Goal: Task Accomplishment & Management: Manage account settings

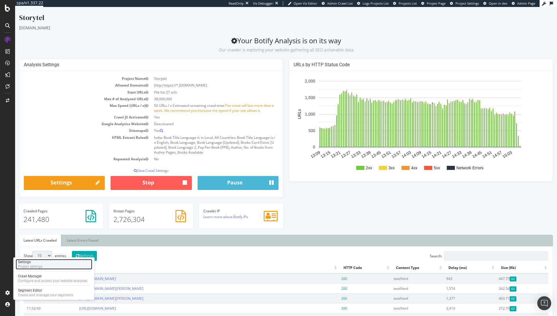
click at [38, 268] on div "Project settings" at bounding box center [30, 266] width 24 height 5
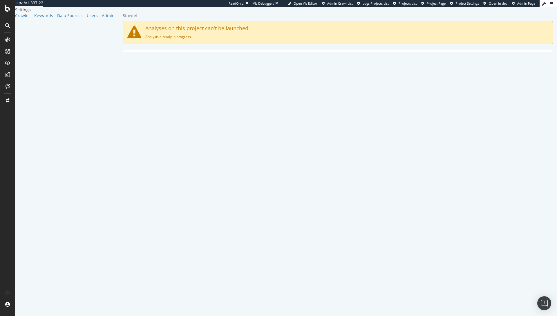
click at [160, 117] on div "Start URLs" at bounding box center [338, 115] width 430 height 19
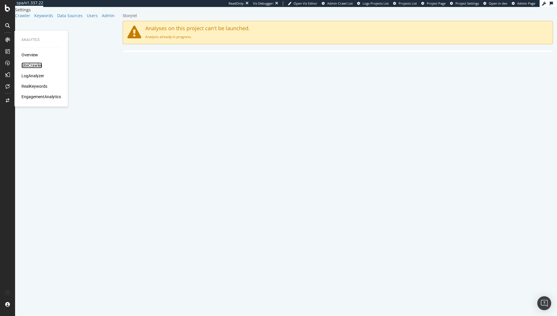
click at [33, 66] on div "SiteCrawler" at bounding box center [31, 65] width 21 height 6
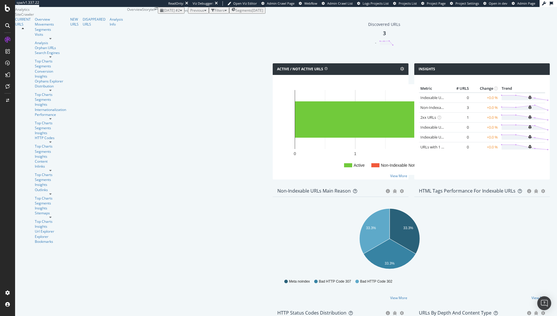
click at [163, 13] on span "2025 Sep. 10th #2" at bounding box center [171, 10] width 17 height 5
click at [110, 27] on div "Analysis Info" at bounding box center [116, 22] width 13 height 10
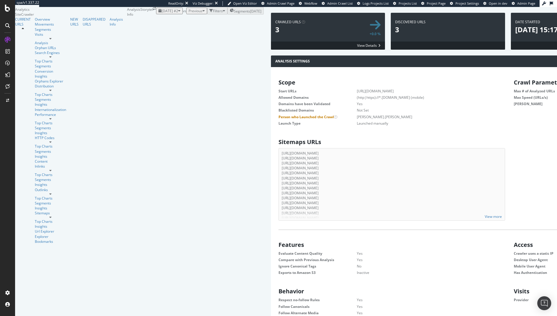
click at [162, 13] on span "2025 Sep. 10th #2" at bounding box center [170, 10] width 17 height 5
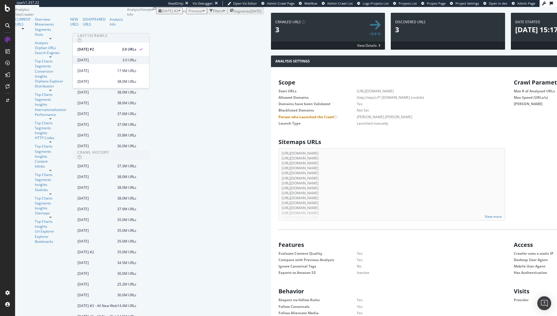
scroll to position [88, 221]
click at [117, 69] on div "2025 Aug. 22nd" at bounding box center [97, 70] width 40 height 5
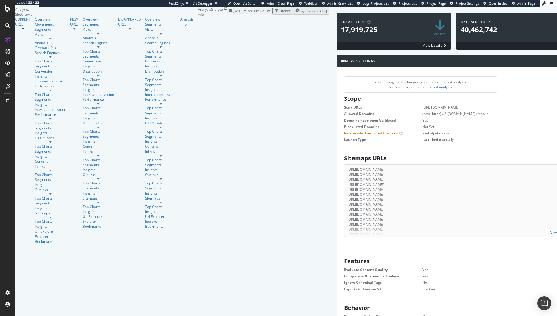
scroll to position [700, 0]
click at [244, 12] on div "button" at bounding box center [245, 10] width 2 height 3
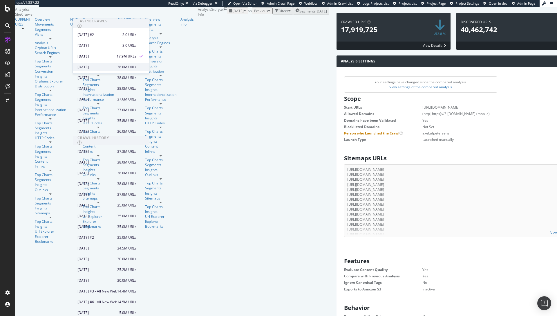
click at [117, 64] on div "2025 Jul. 25th 38.0M URLs" at bounding box center [111, 67] width 76 height 8
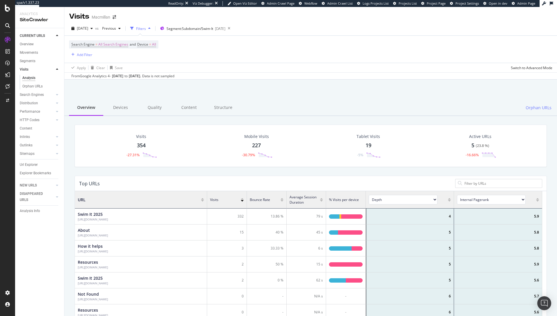
scroll to position [170, 463]
